Goal: Task Accomplishment & Management: Manage account settings

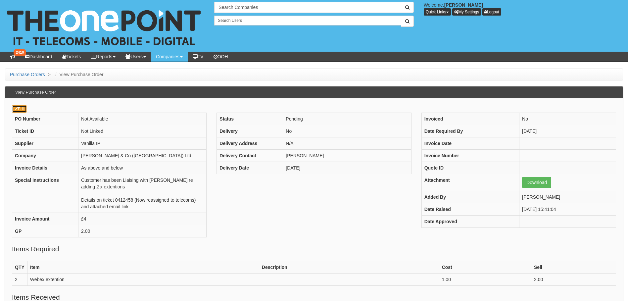
click at [17, 110] on icon at bounding box center [16, 109] width 4 height 4
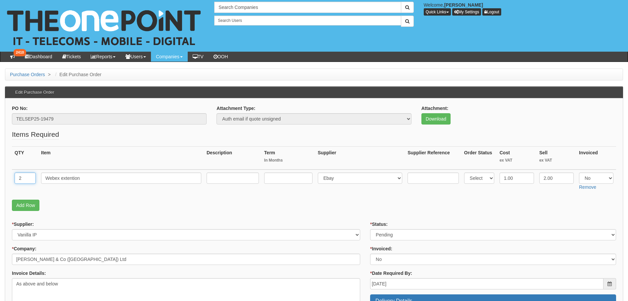
click at [22, 180] on input "2" at bounding box center [25, 177] width 21 height 11
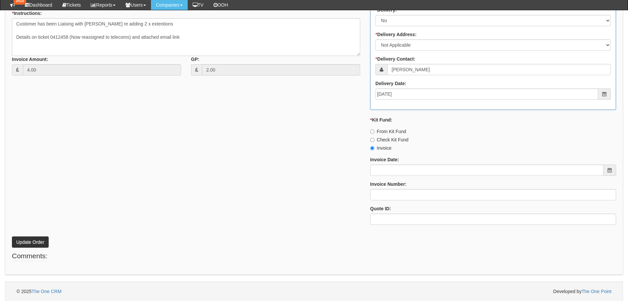
scroll to position [289, 0]
type input "1"
click at [31, 243] on button "Update Order" at bounding box center [30, 241] width 37 height 11
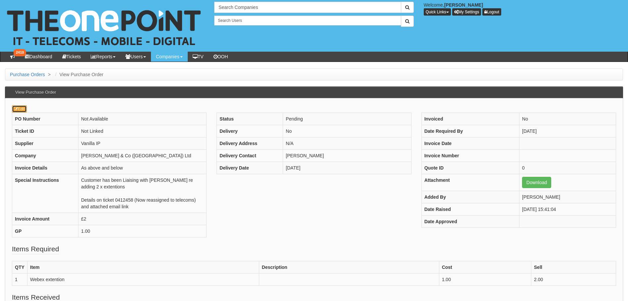
click at [20, 111] on link "Edit" at bounding box center [19, 108] width 15 height 7
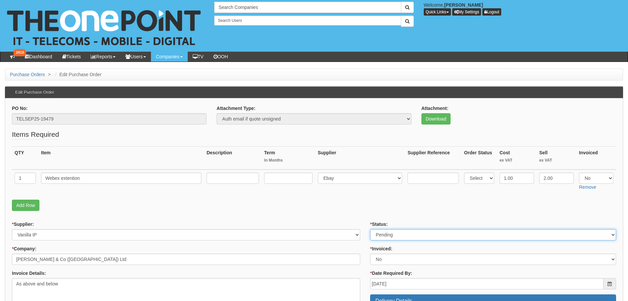
click at [393, 235] on select "Select Approved Completed Delivered Invoiced Ordered Ordered to site Part Order…" at bounding box center [493, 234] width 246 height 11
select select "6"
click at [370, 229] on select "Select Approved Completed Delivered Invoiced Ordered Ordered to site Part Order…" at bounding box center [493, 234] width 246 height 11
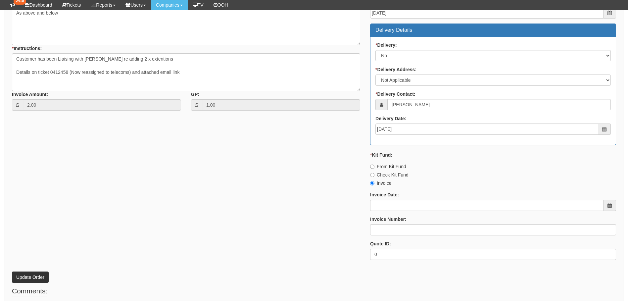
scroll to position [289, 0]
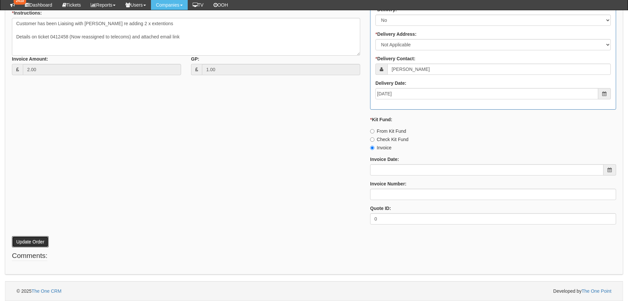
click at [27, 243] on button "Update Order" at bounding box center [30, 241] width 37 height 11
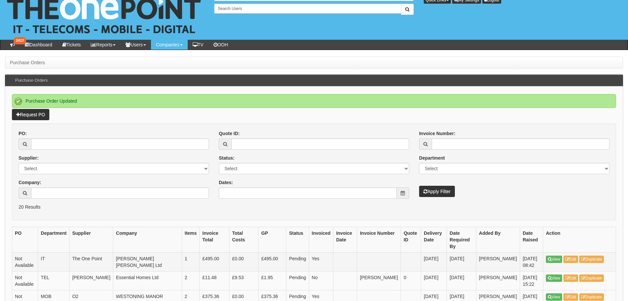
scroll to position [33, 0]
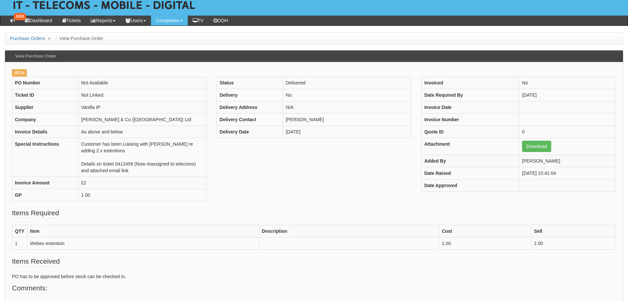
scroll to position [94, 0]
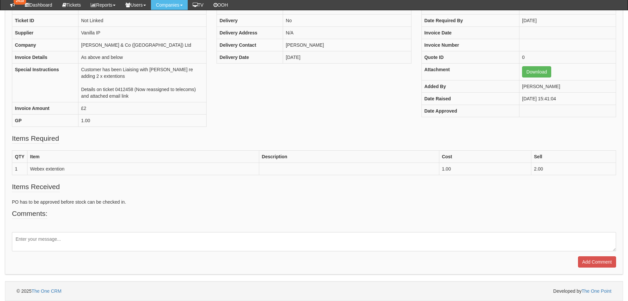
click at [38, 237] on textarea at bounding box center [314, 241] width 604 height 19
type textarea "Setup complete (Webex licences reduced from 2 to 1 as requested by [PERSON_NAME…"
click at [594, 262] on input "Add Comment" at bounding box center [597, 261] width 38 height 11
